Goal: Download file/media

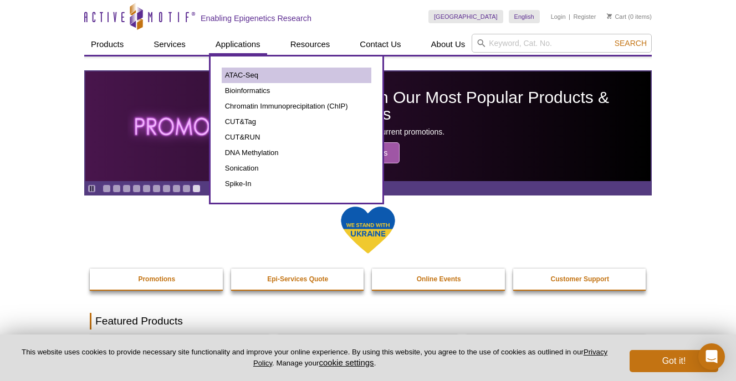
click at [241, 74] on link "ATAC-Seq" at bounding box center [297, 76] width 150 height 16
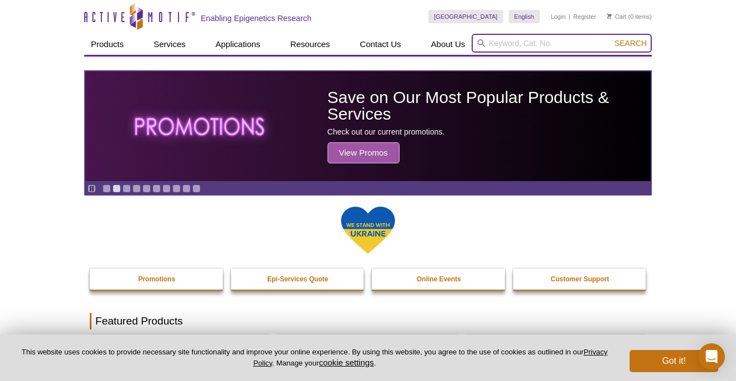
click at [498, 45] on input "search" at bounding box center [562, 43] width 180 height 19
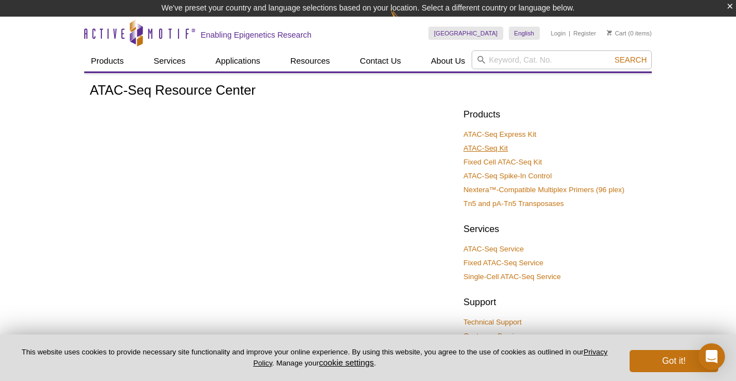
click at [492, 147] on link "ATAC-Seq Kit" at bounding box center [486, 149] width 44 height 10
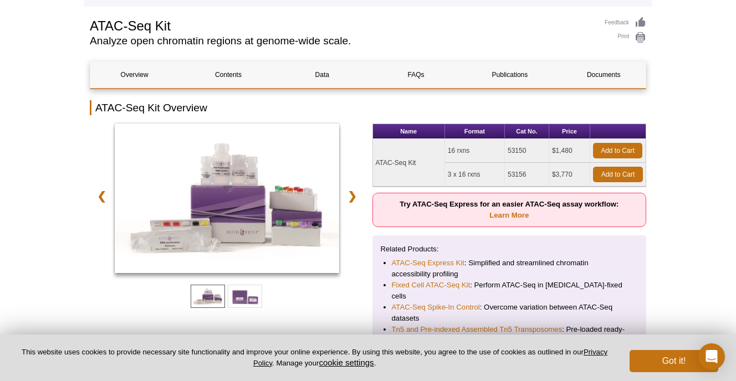
scroll to position [96, 0]
click at [602, 71] on link "Documents" at bounding box center [604, 75] width 88 height 27
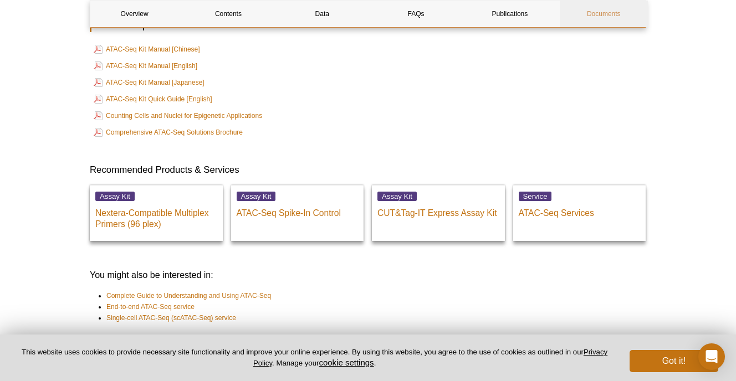
scroll to position [2732, 0]
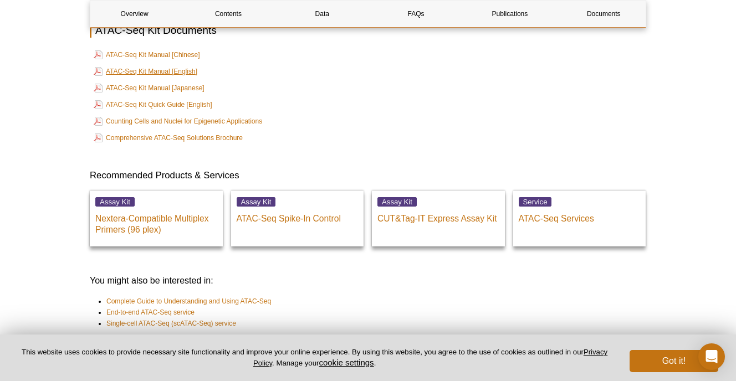
click at [157, 78] on link "ATAC-Seq Kit Manual [English]" at bounding box center [146, 71] width 104 height 13
